Goal: Task Accomplishment & Management: Use online tool/utility

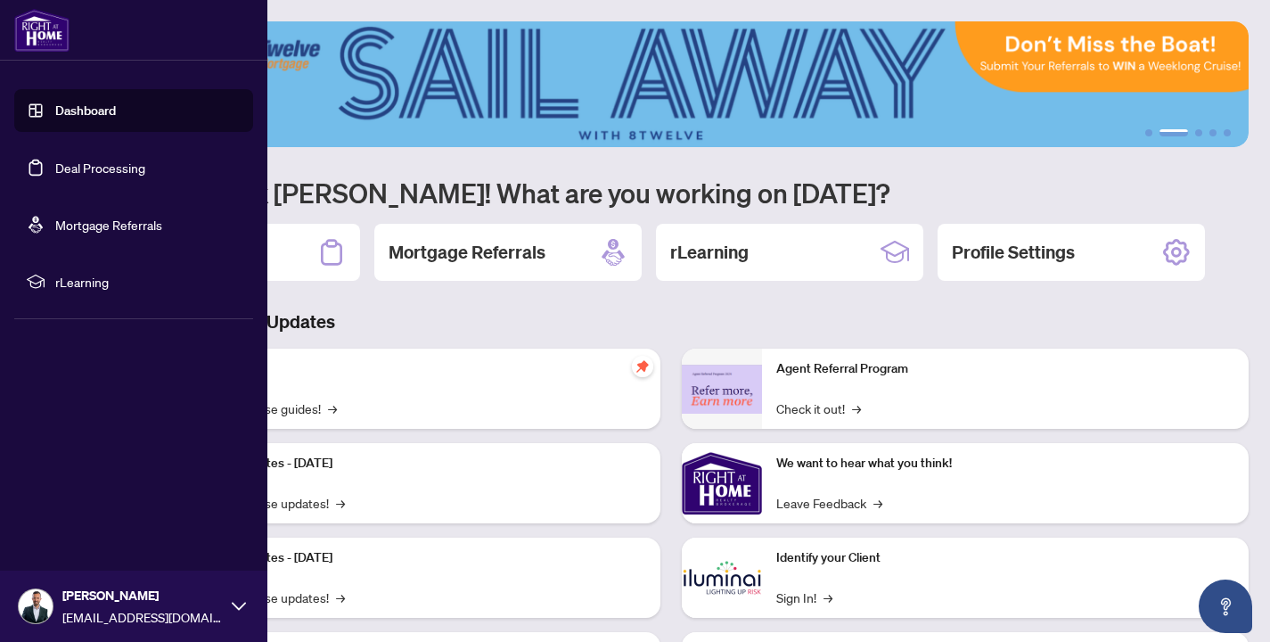
click at [66, 104] on link "Dashboard" at bounding box center [85, 111] width 61 height 16
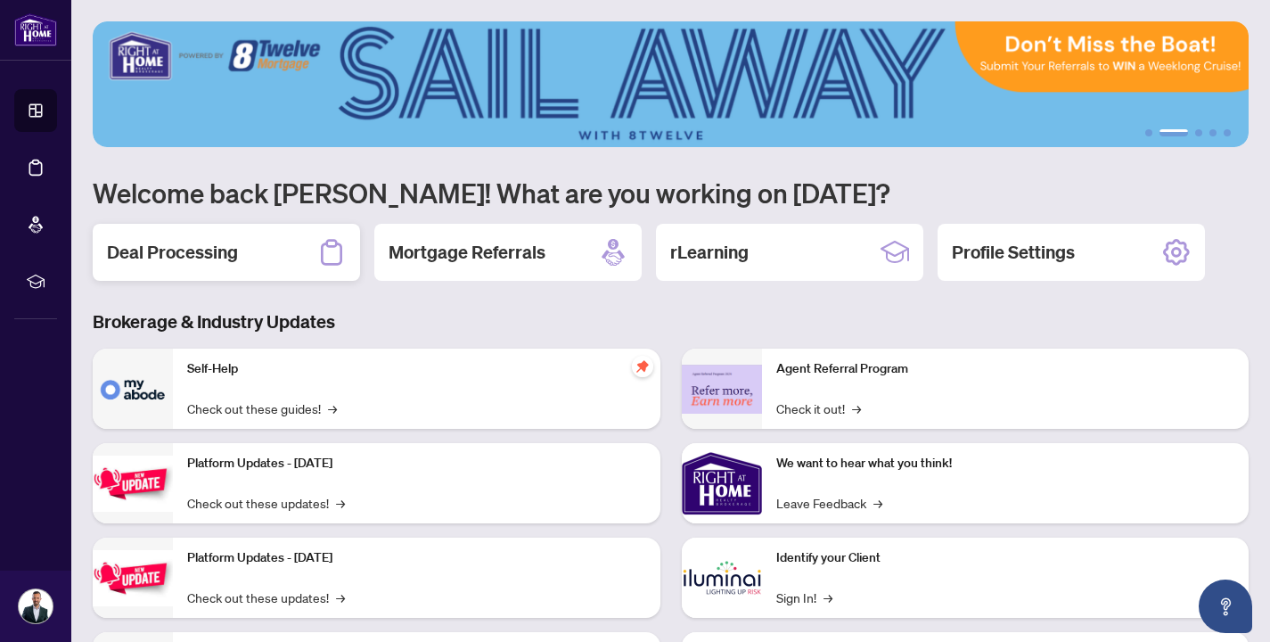
click at [287, 238] on div "Deal Processing" at bounding box center [226, 252] width 267 height 57
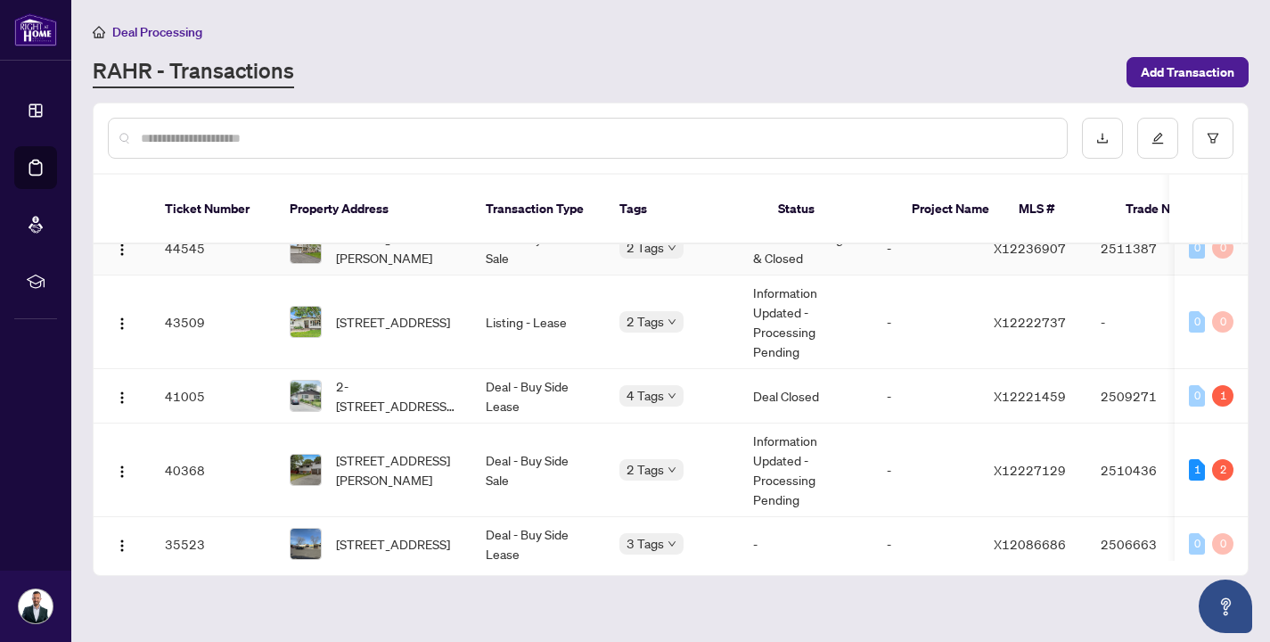
scroll to position [243, 0]
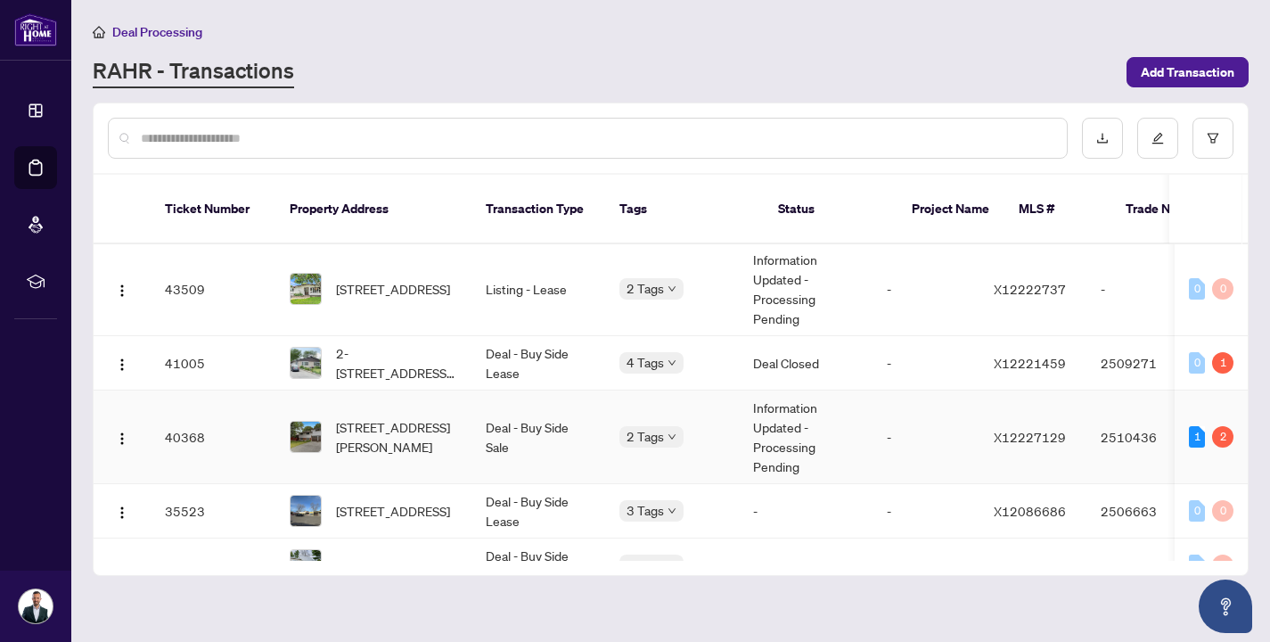
click at [232, 419] on td "40368" at bounding box center [213, 437] width 125 height 94
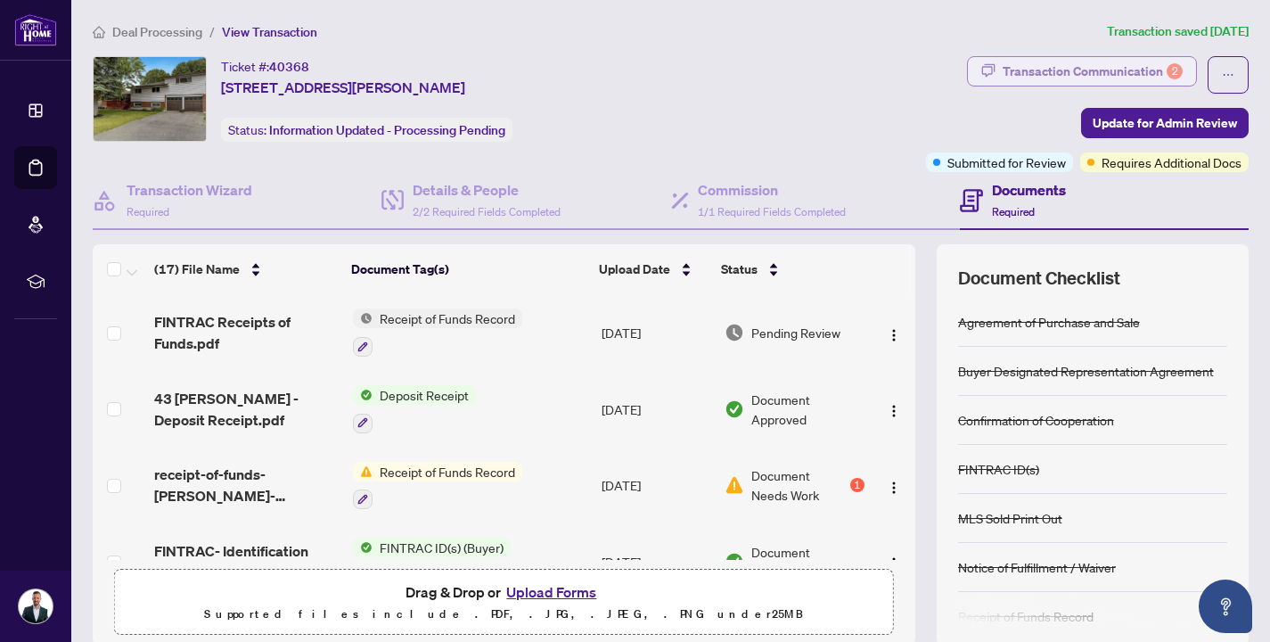
click at [1093, 62] on div "Transaction Communication 2" at bounding box center [1093, 71] width 180 height 29
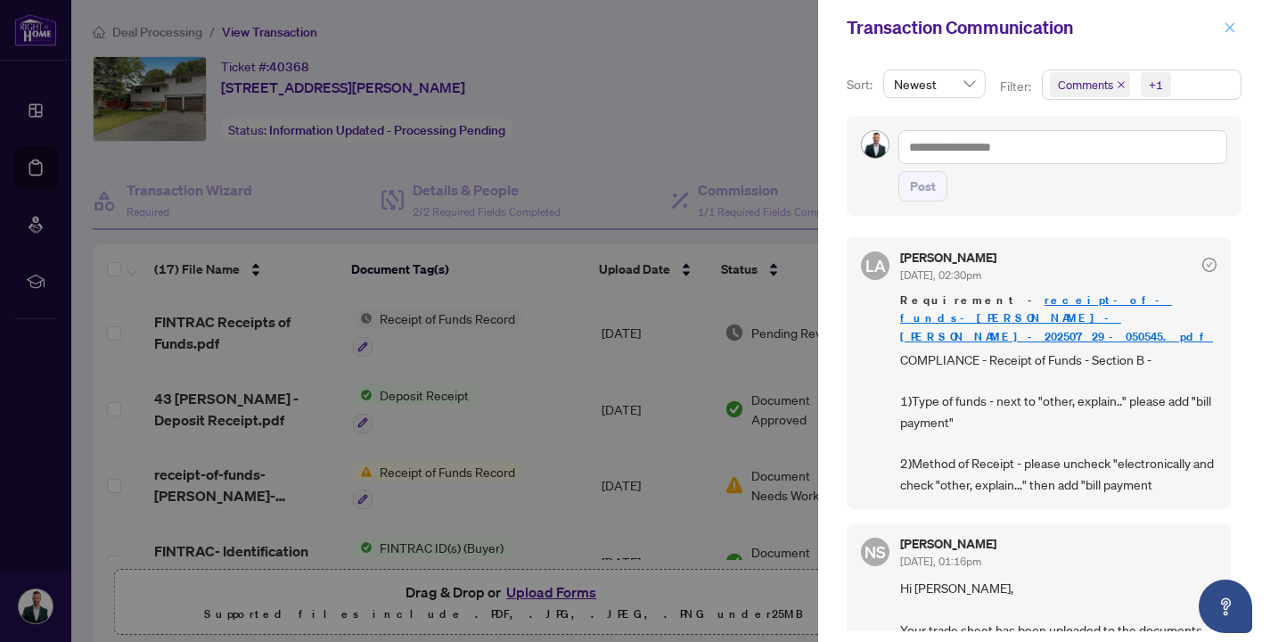
click at [1229, 29] on icon "close" at bounding box center [1231, 27] width 10 height 10
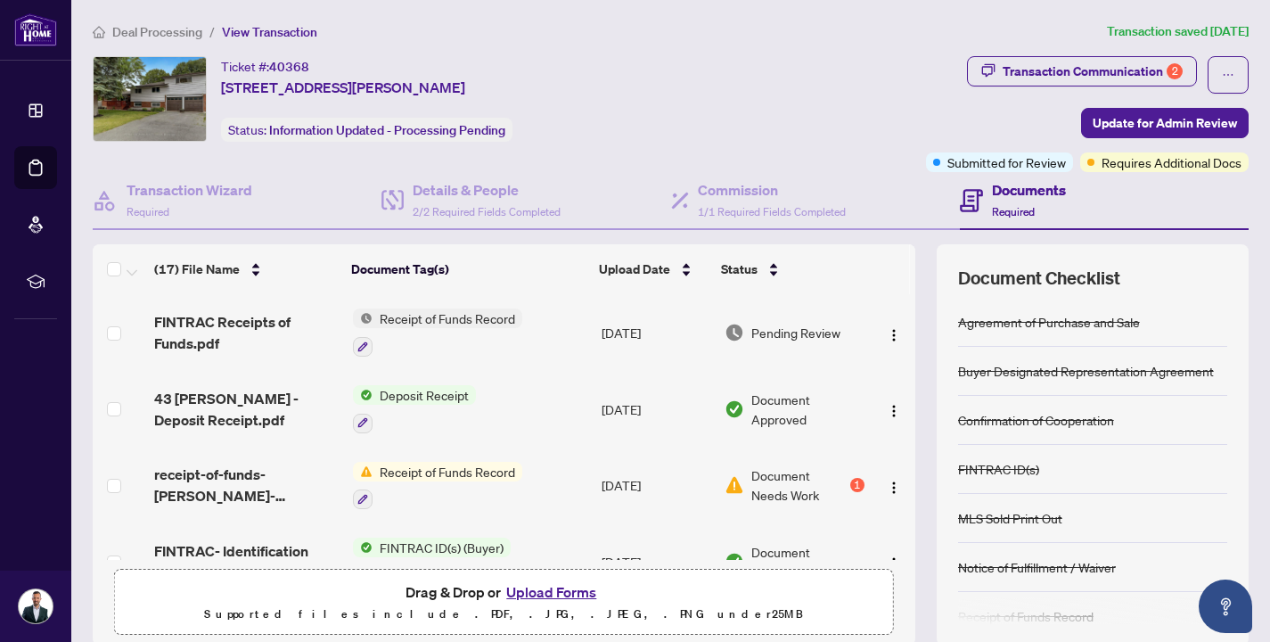
drag, startPoint x: 332, startPoint y: 62, endPoint x: 272, endPoint y: 67, distance: 59.9
click at [272, 67] on div "Ticket #: 40368 [STREET_ADDRESS][PERSON_NAME]" at bounding box center [343, 77] width 244 height 42
copy div "40368"
